Goal: Task Accomplishment & Management: Manage account settings

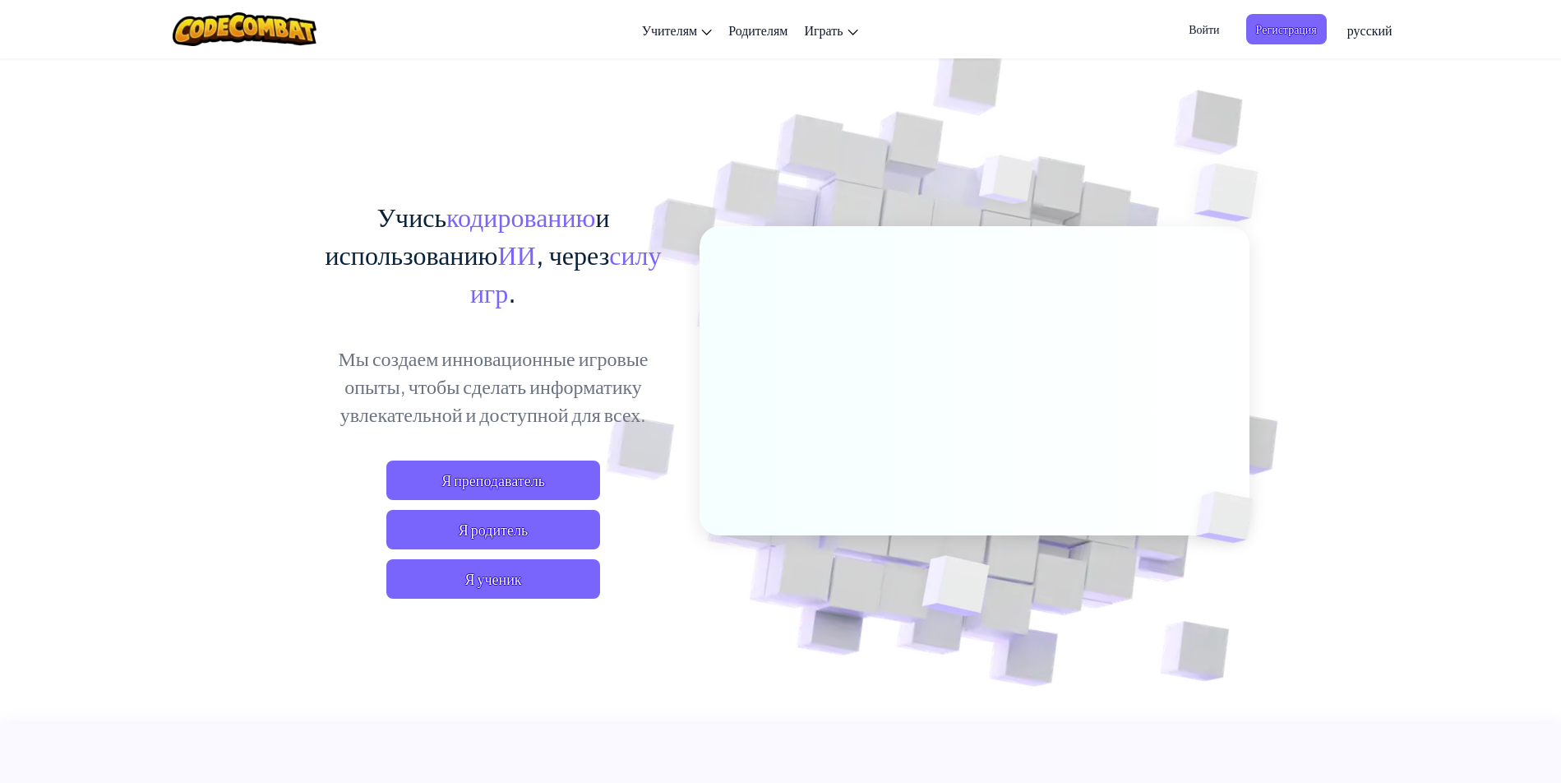
click at [1199, 31] on span "Войти" at bounding box center [1204, 29] width 50 height 30
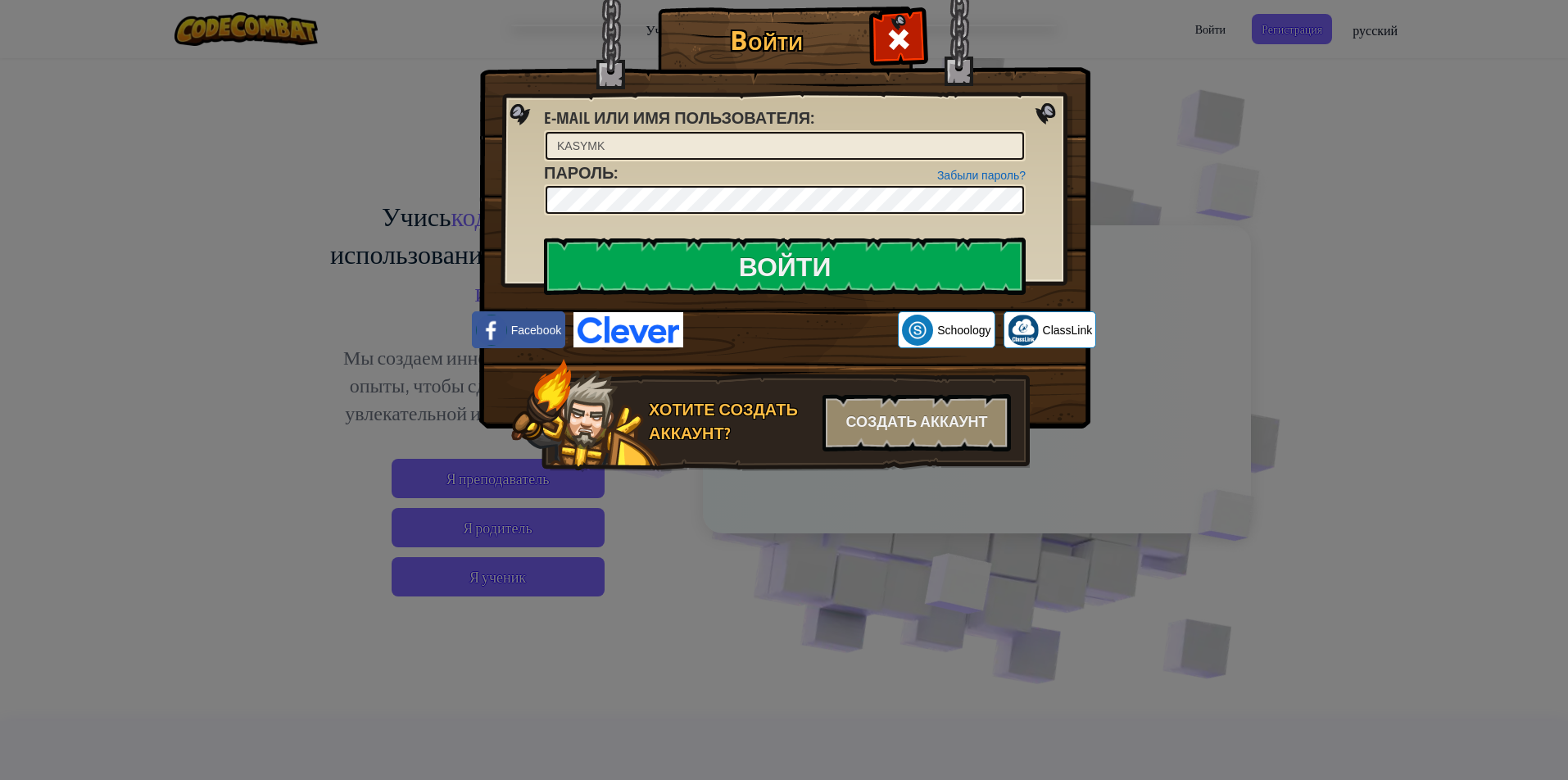
click at [656, 153] on input "KASYMK" at bounding box center [785, 145] width 478 height 28
type input "K"
type input "ш"
type input "\"
type input "ikaskanD"
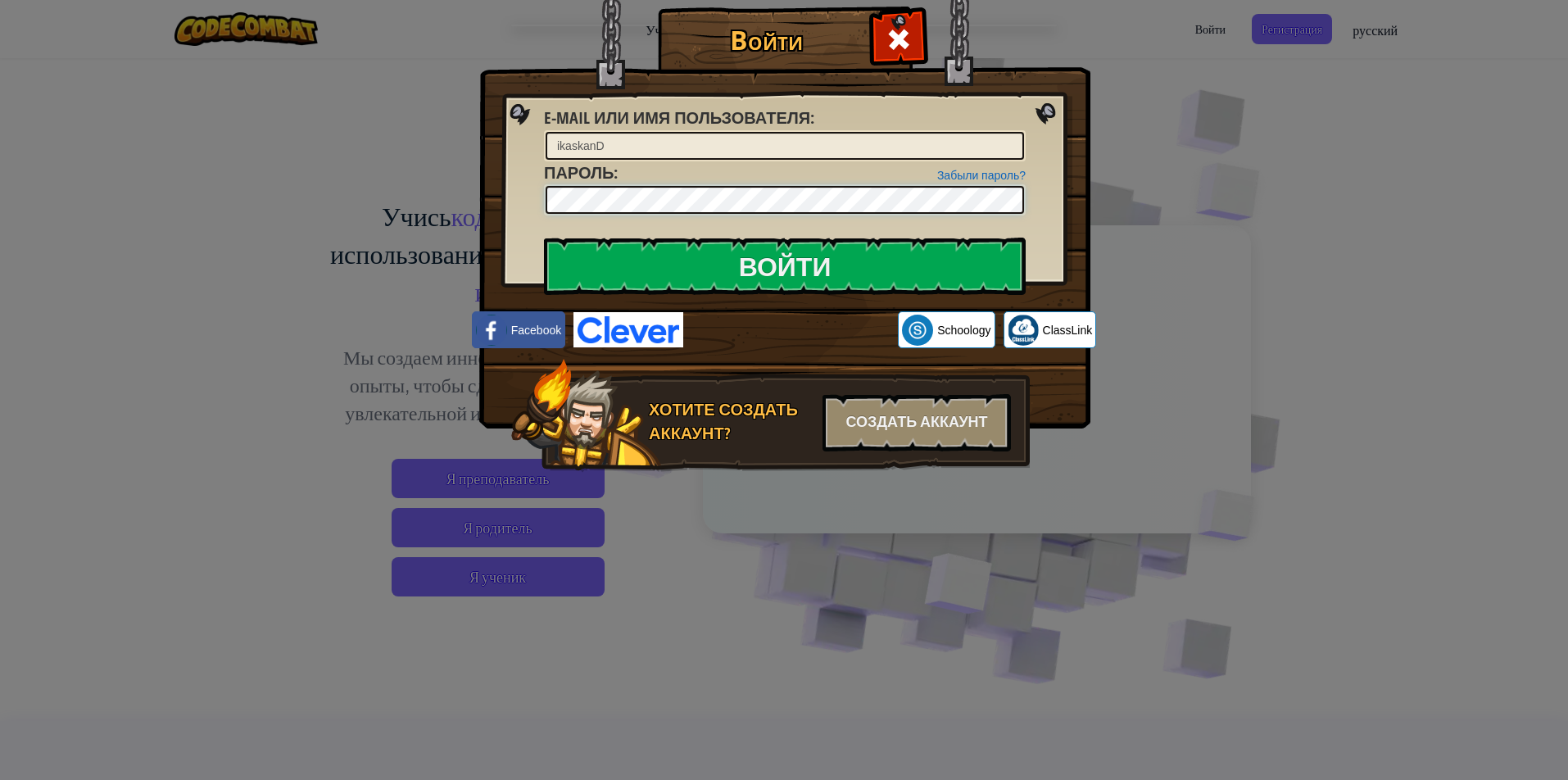
click at [544, 237] on input "Войти" at bounding box center [784, 266] width 481 height 58
